Goal: Navigation & Orientation: Find specific page/section

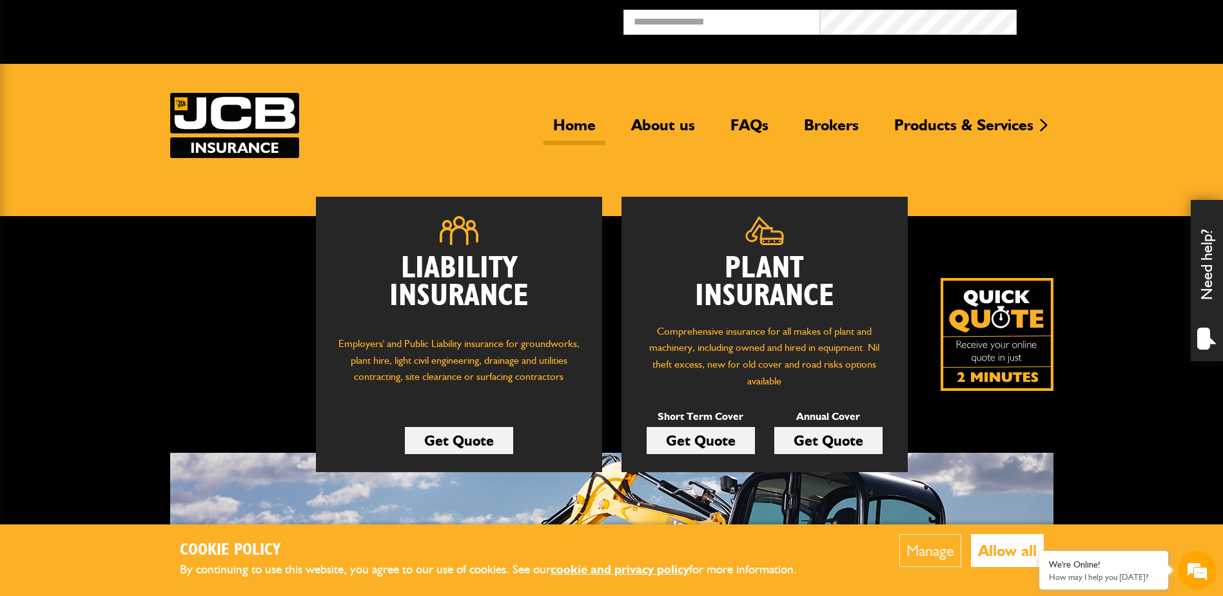
click at [936, 552] on button "Manage" at bounding box center [930, 550] width 62 height 33
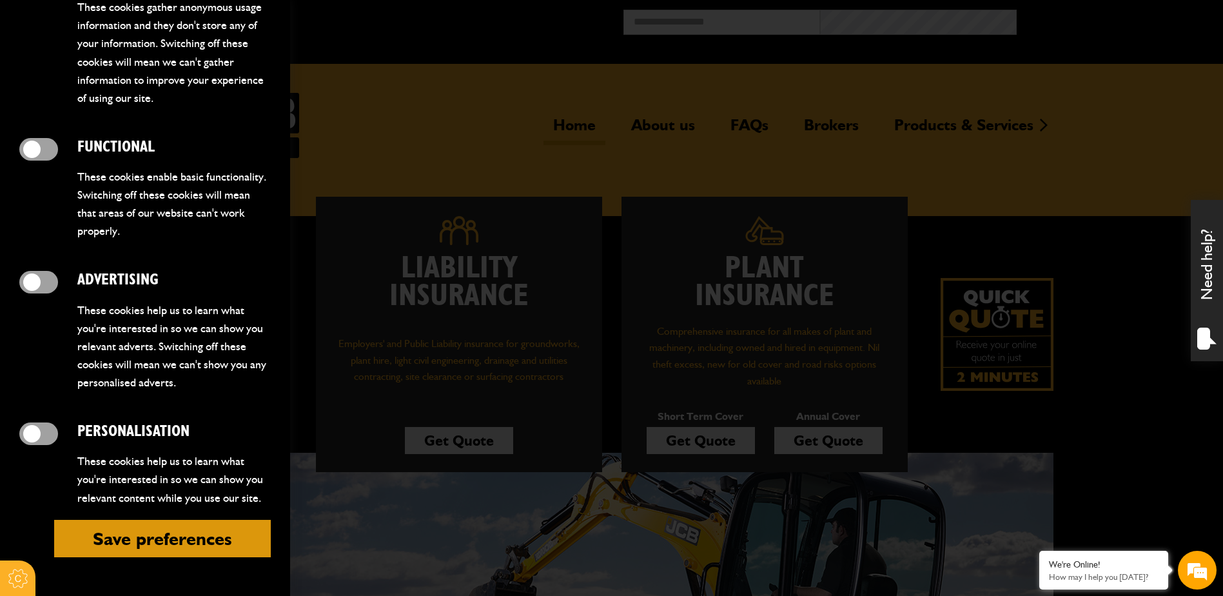
scroll to position [355, 0]
click at [153, 529] on button "Save preferences" at bounding box center [162, 538] width 217 height 37
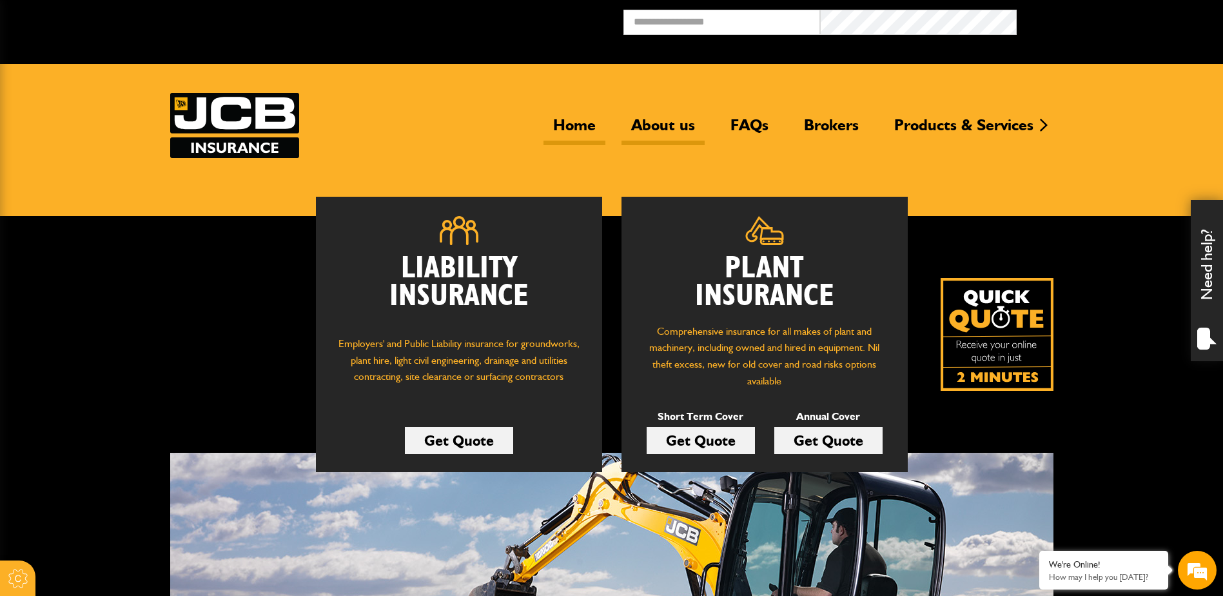
click at [679, 124] on link "About us" at bounding box center [663, 130] width 83 height 30
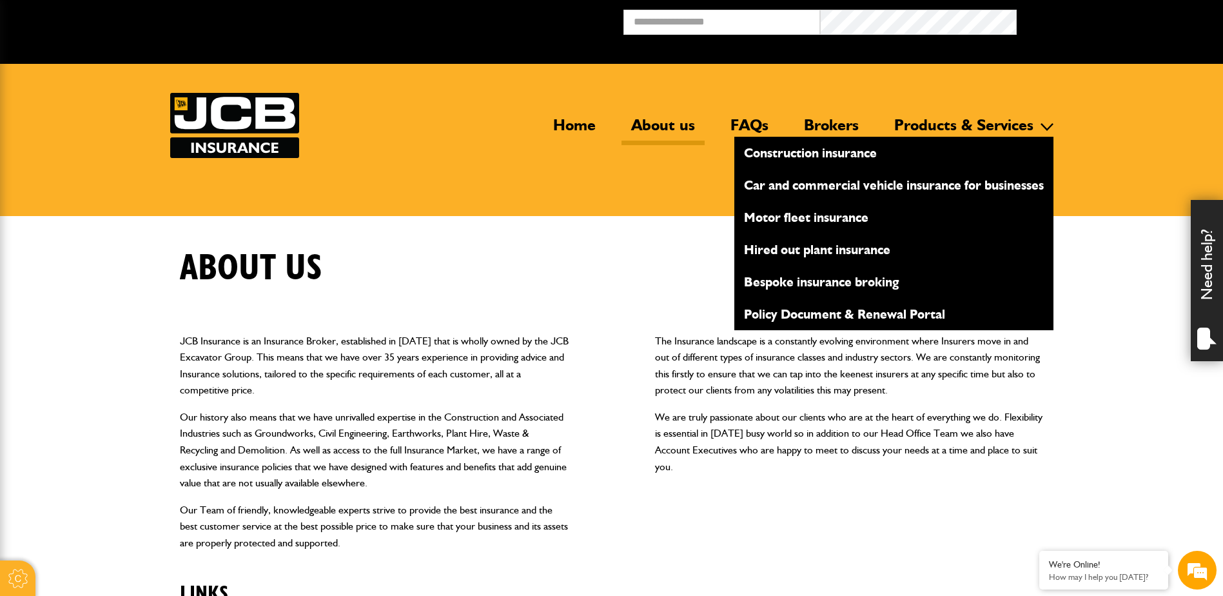
click at [973, 117] on link "Products & Services" at bounding box center [964, 130] width 159 height 30
